Goal: Task Accomplishment & Management: Manage account settings

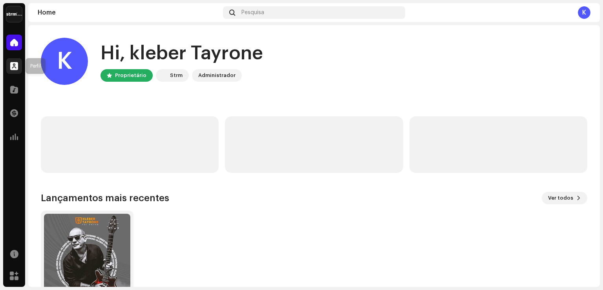
click at [13, 65] on span at bounding box center [14, 66] width 8 height 6
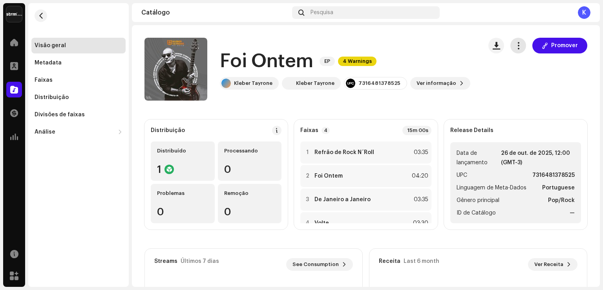
click at [515, 46] on span "button" at bounding box center [518, 45] width 7 height 6
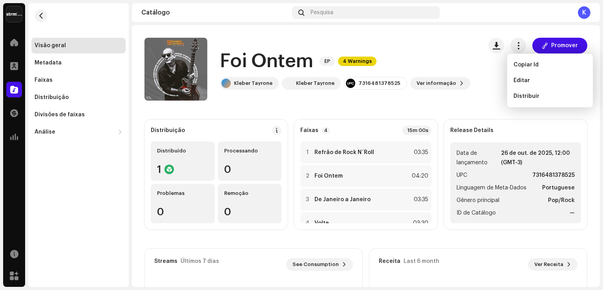
click at [493, 84] on div "Promover" at bounding box center [537, 69] width 99 height 63
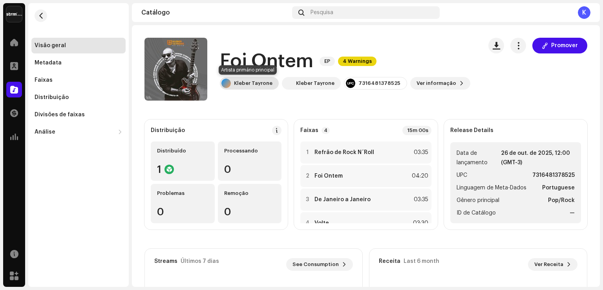
click at [266, 84] on div "Kleber Tayrone" at bounding box center [253, 83] width 38 height 6
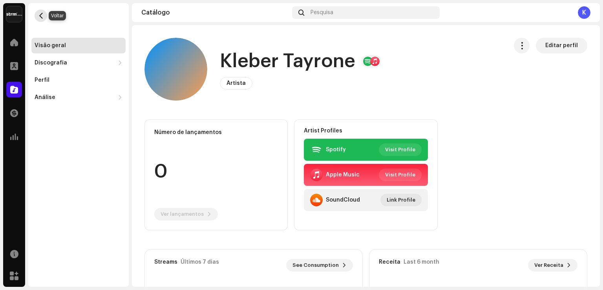
click at [40, 19] on button "button" at bounding box center [41, 15] width 13 height 13
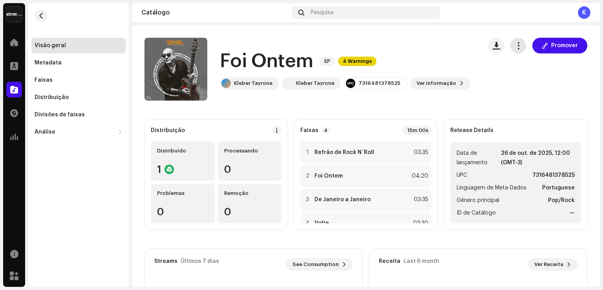
click at [515, 44] on span "button" at bounding box center [518, 45] width 7 height 6
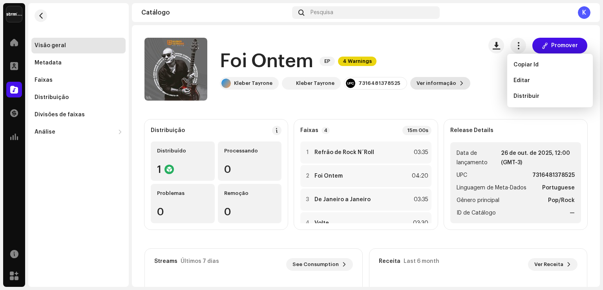
click at [440, 84] on span "Ver informação" at bounding box center [437, 83] width 40 height 16
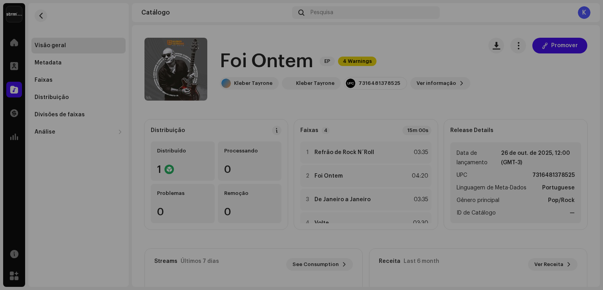
click at [435, 39] on div "Foi Ontem 3045619 Metadata Distribuição Linguagem de Meta-Dados Portuguese Títu…" at bounding box center [301, 145] width 603 height 290
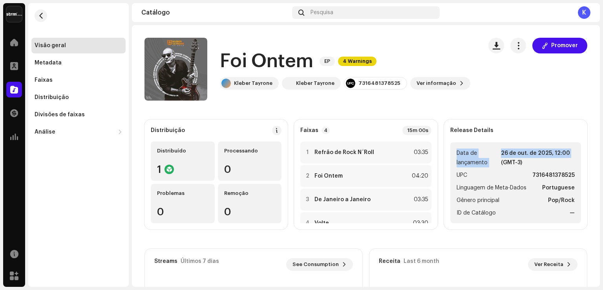
drag, startPoint x: 600, startPoint y: 113, endPoint x: 603, endPoint y: 147, distance: 33.5
click at [603, 147] on div "[PERSON_NAME] Home Perfil Catálogo Transações Análise Recursos Marketplace Visã…" at bounding box center [301, 145] width 603 height 290
click at [493, 108] on catalog-releases-details-overview "Foi Ontem EP 4 Warnings Promover Foi Ontem EP 4 Warnings [PERSON_NAME] [PERSON_…" at bounding box center [366, 221] width 468 height 393
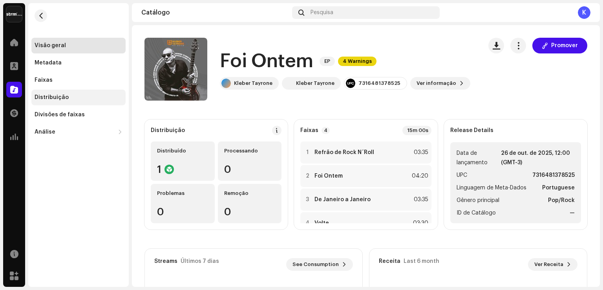
click at [49, 97] on div "Distribuição" at bounding box center [52, 97] width 34 height 6
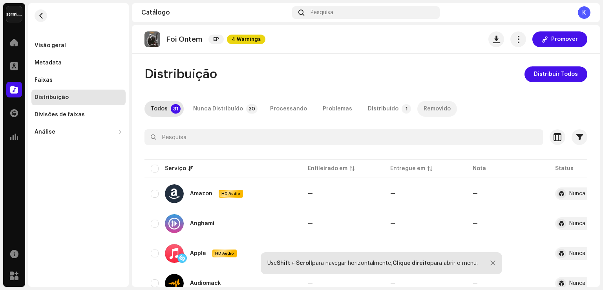
click at [428, 109] on div "Removido" at bounding box center [437, 109] width 27 height 16
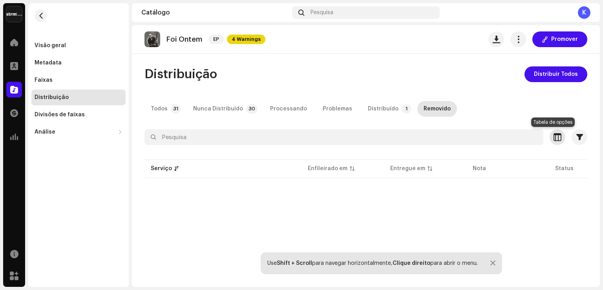
click at [554, 137] on span "button" at bounding box center [558, 137] width 8 height 6
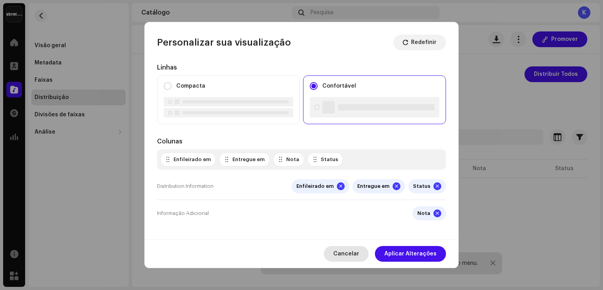
click at [352, 253] on span "Cancelar" at bounding box center [346, 254] width 26 height 16
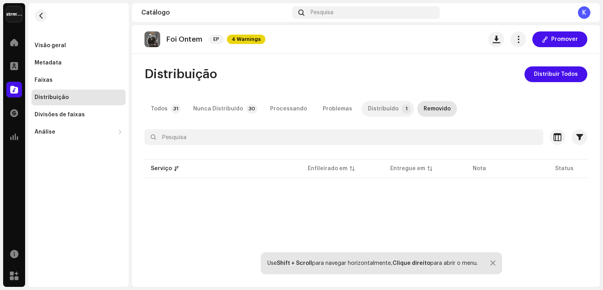
click at [402, 108] on p-badge "1" at bounding box center [406, 108] width 9 height 9
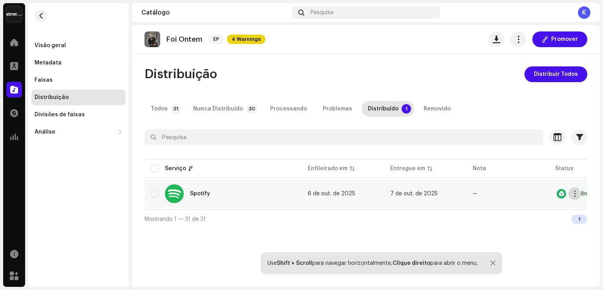
click at [575, 192] on span "button" at bounding box center [575, 193] width 6 height 6
click at [492, 262] on div at bounding box center [492, 263] width 5 height 6
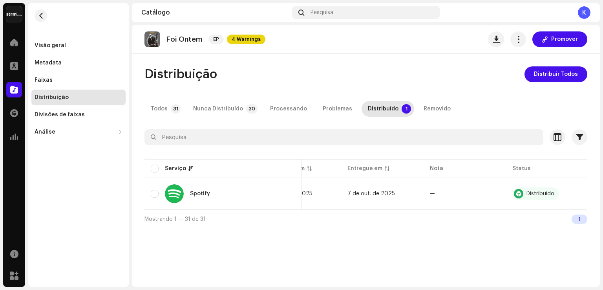
scroll to position [0, 44]
click at [519, 45] on button "button" at bounding box center [518, 39] width 16 height 16
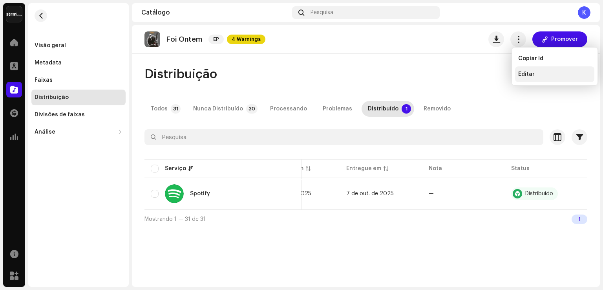
click at [523, 73] on span "Editar" at bounding box center [526, 74] width 16 height 6
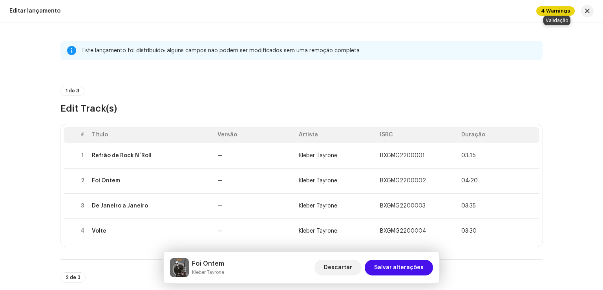
click at [558, 13] on span "4 Warnings" at bounding box center [555, 10] width 38 height 9
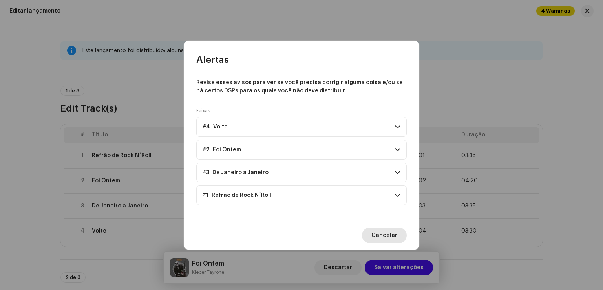
click at [387, 234] on span "Cancelar" at bounding box center [384, 235] width 26 height 16
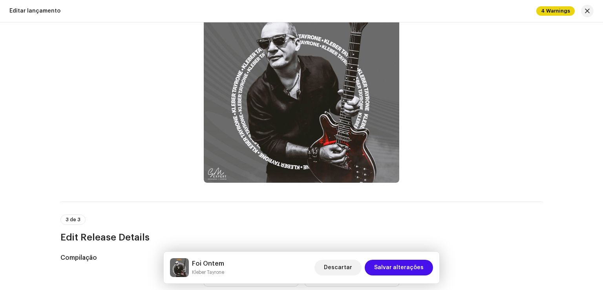
scroll to position [325, 0]
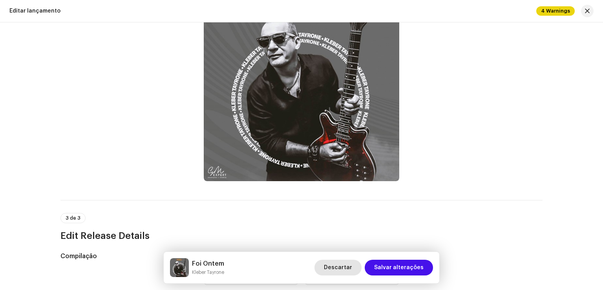
click at [343, 268] on span "Descartar" at bounding box center [338, 267] width 28 height 16
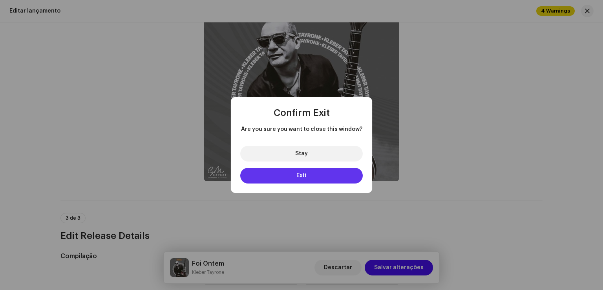
click at [300, 176] on span "Exit" at bounding box center [301, 175] width 10 height 5
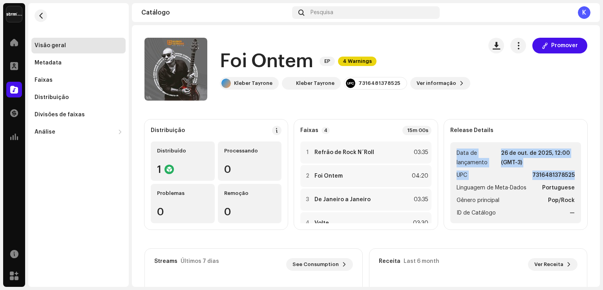
drag, startPoint x: 600, startPoint y: 130, endPoint x: 602, endPoint y: 170, distance: 40.1
click at [602, 170] on div "[PERSON_NAME] Home Perfil Catálogo Transações Análise Recursos Marketplace Visã…" at bounding box center [301, 145] width 603 height 290
click at [499, 103] on catalog-releases-details-overview "Foi Ontem EP 4 Warnings Promover Foi Ontem EP 4 Warnings [PERSON_NAME] [PERSON_…" at bounding box center [366, 221] width 468 height 393
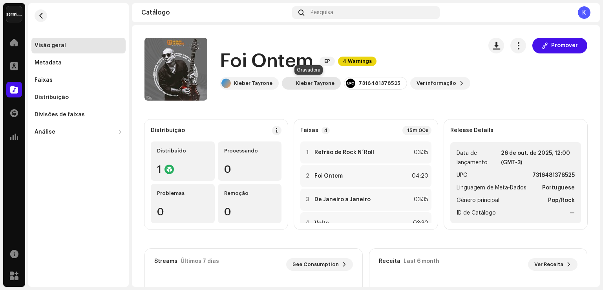
click at [322, 84] on div "Kleber Tayrone" at bounding box center [315, 83] width 38 height 6
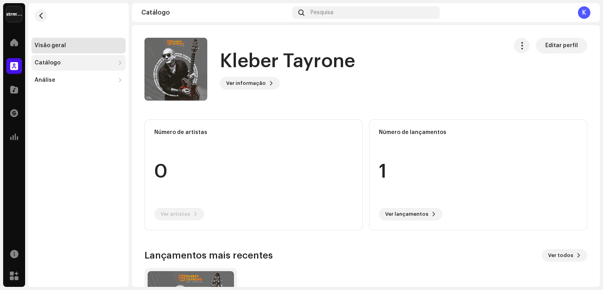
click at [77, 62] on div "Catálogo" at bounding box center [75, 63] width 80 height 6
click at [68, 81] on div "Lançamentos" at bounding box center [57, 80] width 38 height 6
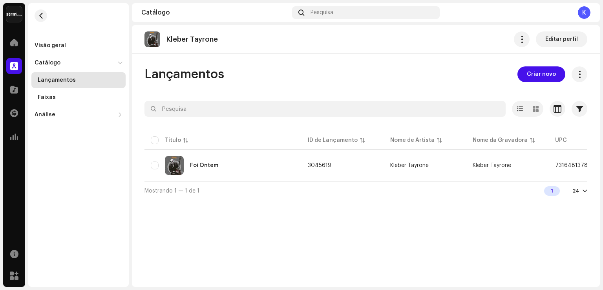
click at [585, 194] on div at bounding box center [585, 191] width 5 height 6
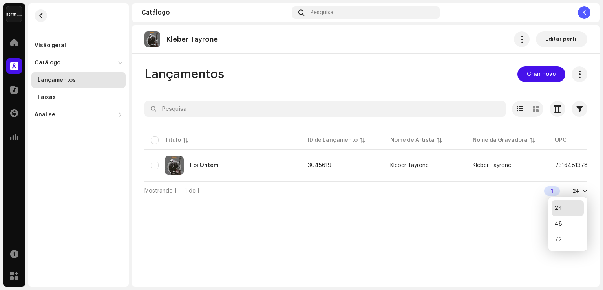
scroll to position [0, 291]
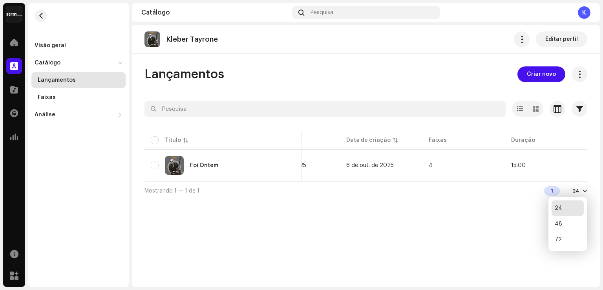
click at [491, 207] on div "[PERSON_NAME] Editar perfil Lançamentos Criar novo Selecionado 0 Opções Filtros…" at bounding box center [366, 155] width 468 height 261
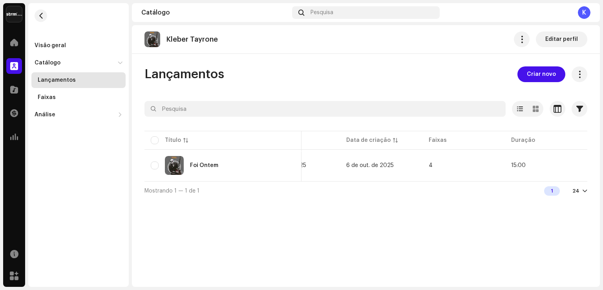
click at [491, 207] on div "[PERSON_NAME] Editar perfil Lançamentos Criar novo Selecionado 0 Opções Filtros…" at bounding box center [366, 155] width 468 height 261
click at [214, 165] on div "Foi Ontem" at bounding box center [204, 165] width 28 height 5
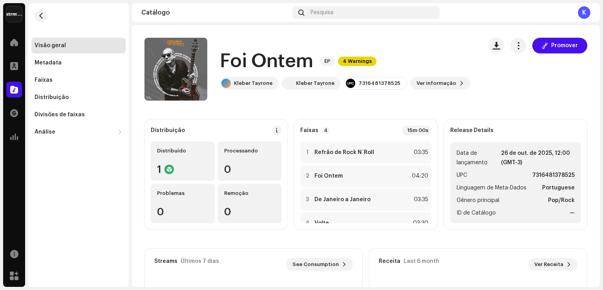
click at [515, 88] on div "Promover" at bounding box center [537, 69] width 99 height 63
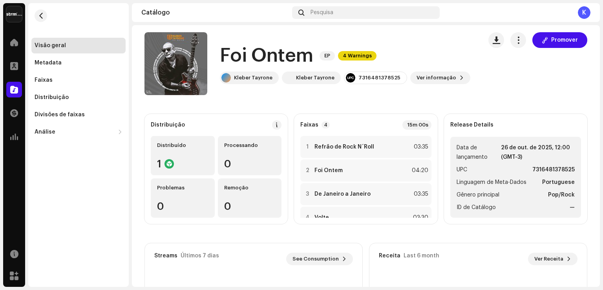
scroll to position [9, 0]
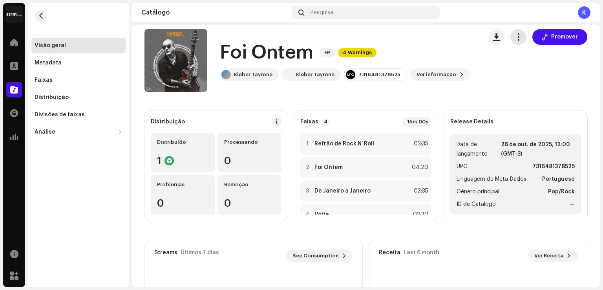
click at [515, 37] on span "button" at bounding box center [518, 37] width 7 height 6
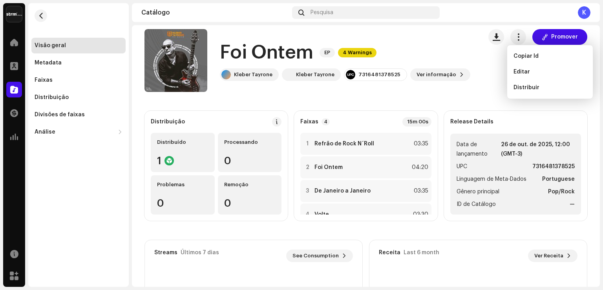
click at [492, 69] on div "Promover" at bounding box center [537, 60] width 99 height 63
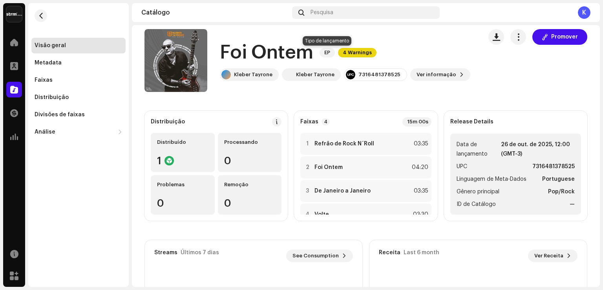
click at [328, 53] on span "EP" at bounding box center [327, 52] width 15 height 9
click at [349, 52] on span "4 Warnings" at bounding box center [357, 52] width 38 height 9
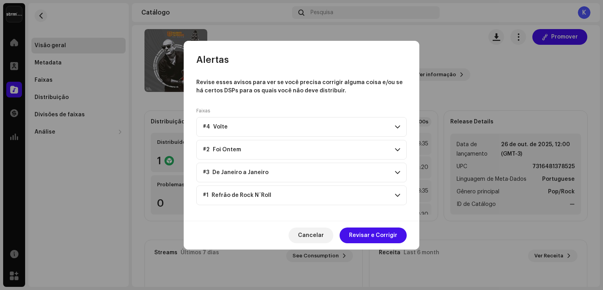
click at [397, 128] on span at bounding box center [397, 127] width 5 height 6
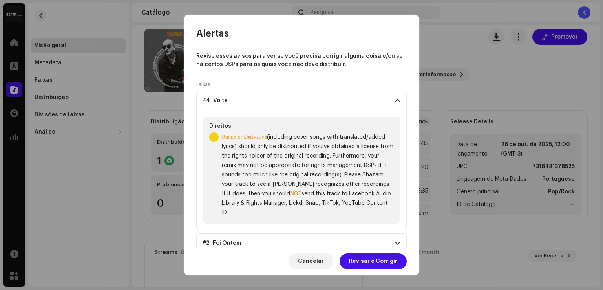
click at [397, 128] on div "Direitos Remix or Derivative (including cover songs with translated/added lyric…" at bounding box center [301, 170] width 210 height 120
click at [395, 244] on span at bounding box center [397, 243] width 5 height 6
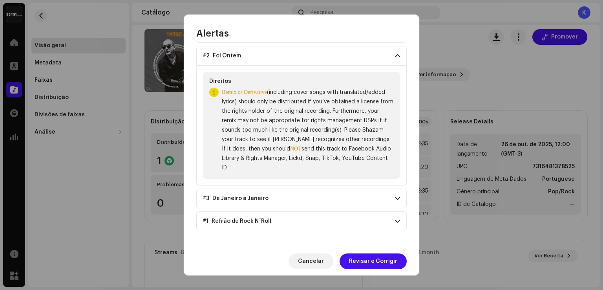
scroll to position [188, 0]
click at [395, 197] on span at bounding box center [397, 198] width 5 height 6
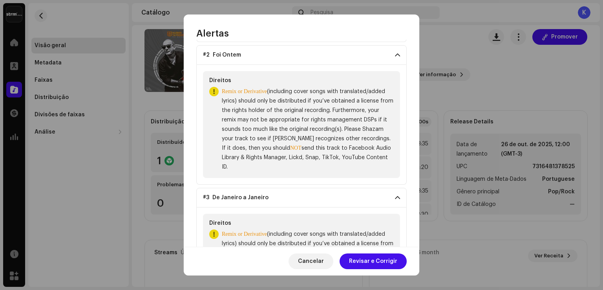
scroll to position [308, 0]
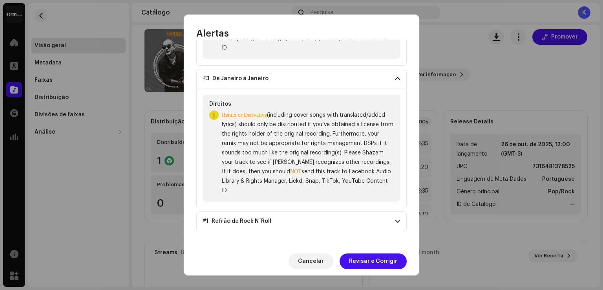
click at [395, 220] on span at bounding box center [397, 221] width 5 height 6
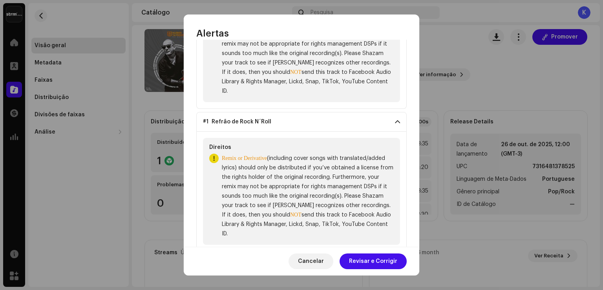
scroll to position [429, 0]
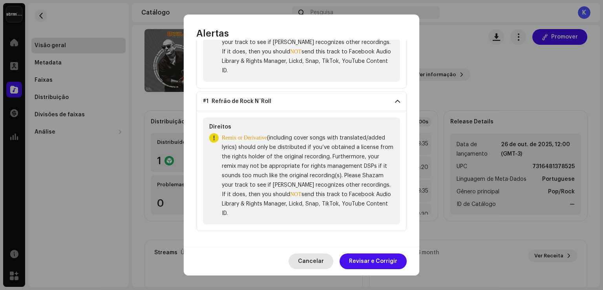
click at [318, 261] on span "Cancelar" at bounding box center [311, 261] width 26 height 16
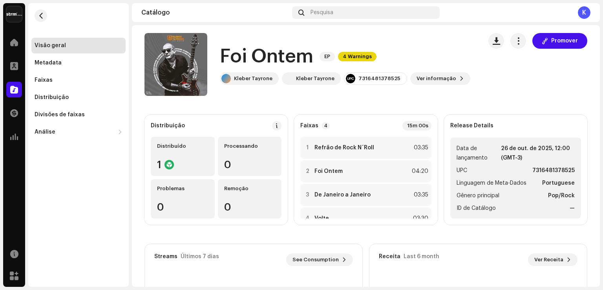
scroll to position [0, 0]
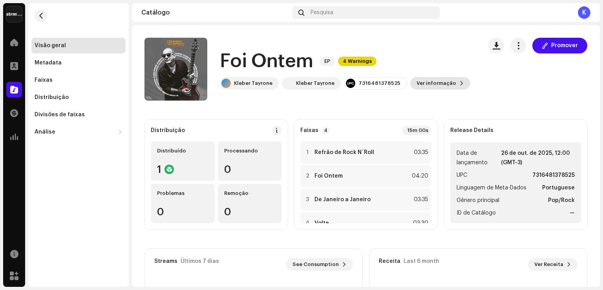
click at [426, 82] on span "Ver informação" at bounding box center [437, 83] width 40 height 16
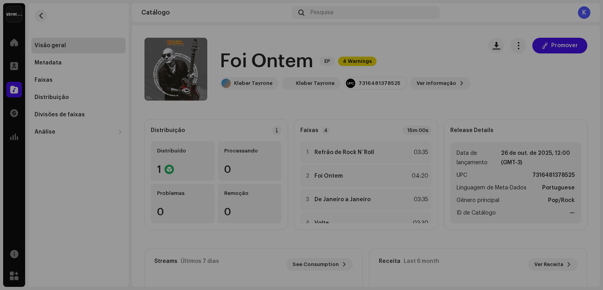
click at [432, 55] on div "Foi Ontem 3045619 Metadata Distribuição Linguagem de Meta-Dados Portuguese Títu…" at bounding box center [301, 145] width 603 height 290
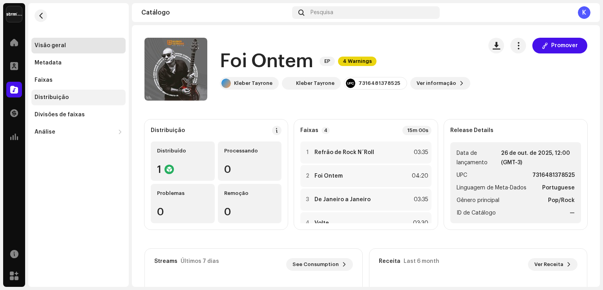
click at [55, 96] on div "Distribuição" at bounding box center [52, 97] width 34 height 6
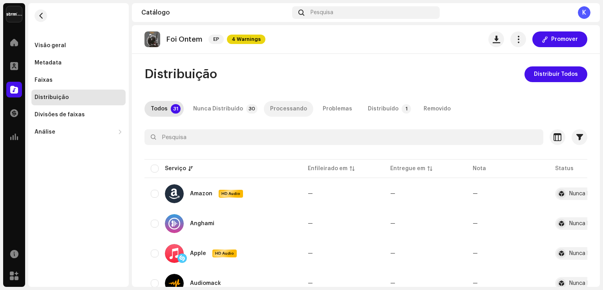
click at [277, 109] on div "Processando" at bounding box center [288, 109] width 37 height 16
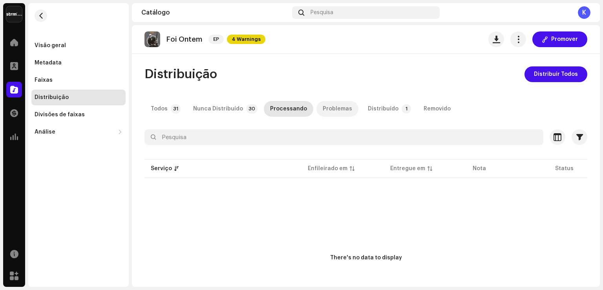
click at [330, 107] on div "Problemas" at bounding box center [337, 109] width 29 height 16
click at [370, 108] on div "Distribuído" at bounding box center [383, 109] width 31 height 16
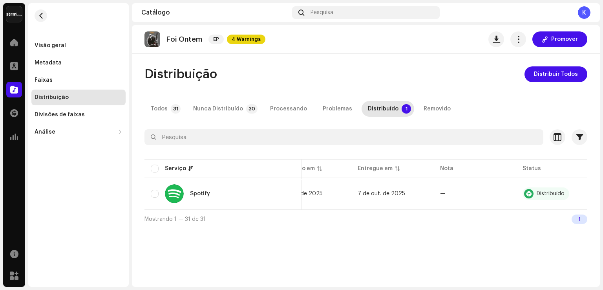
scroll to position [0, 44]
click at [154, 193] on input "checkbox" at bounding box center [155, 194] width 8 height 8
checkbox input "true"
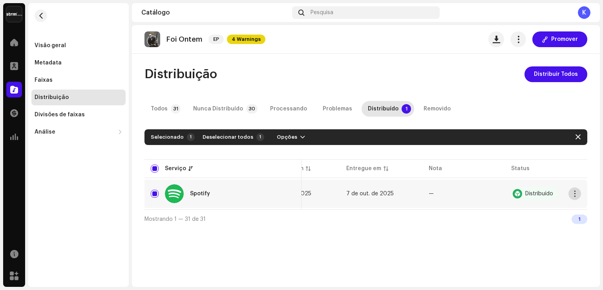
click at [577, 194] on span "button" at bounding box center [575, 193] width 6 height 6
click at [427, 236] on div "Foi Ontem EP 4 Warnings Promover Distribuição Distribuir Todos Todos 31 Nunca D…" at bounding box center [366, 155] width 468 height 261
click at [156, 168] on input "checkbox" at bounding box center [155, 168] width 8 height 8
checkbox input "false"
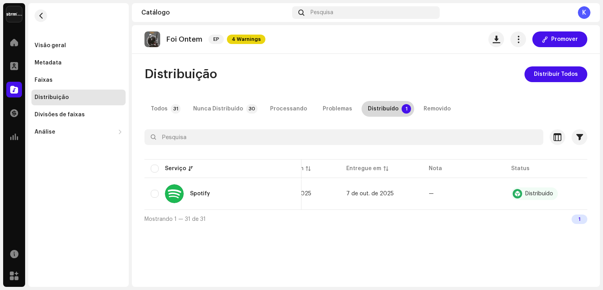
click at [378, 109] on div "Distribuído" at bounding box center [383, 109] width 31 height 16
